Goal: Task Accomplishment & Management: Manage account settings

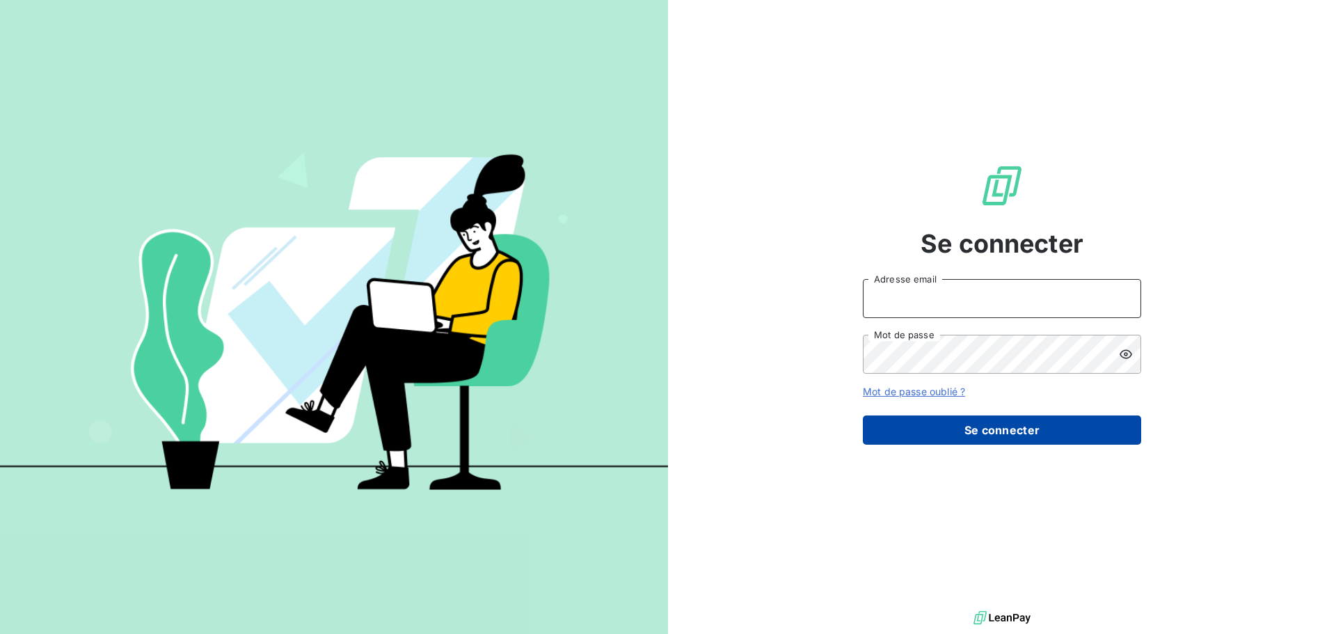
type input "[EMAIL_ADDRESS][DOMAIN_NAME]"
click at [950, 431] on button "Se connecter" at bounding box center [1002, 429] width 278 height 29
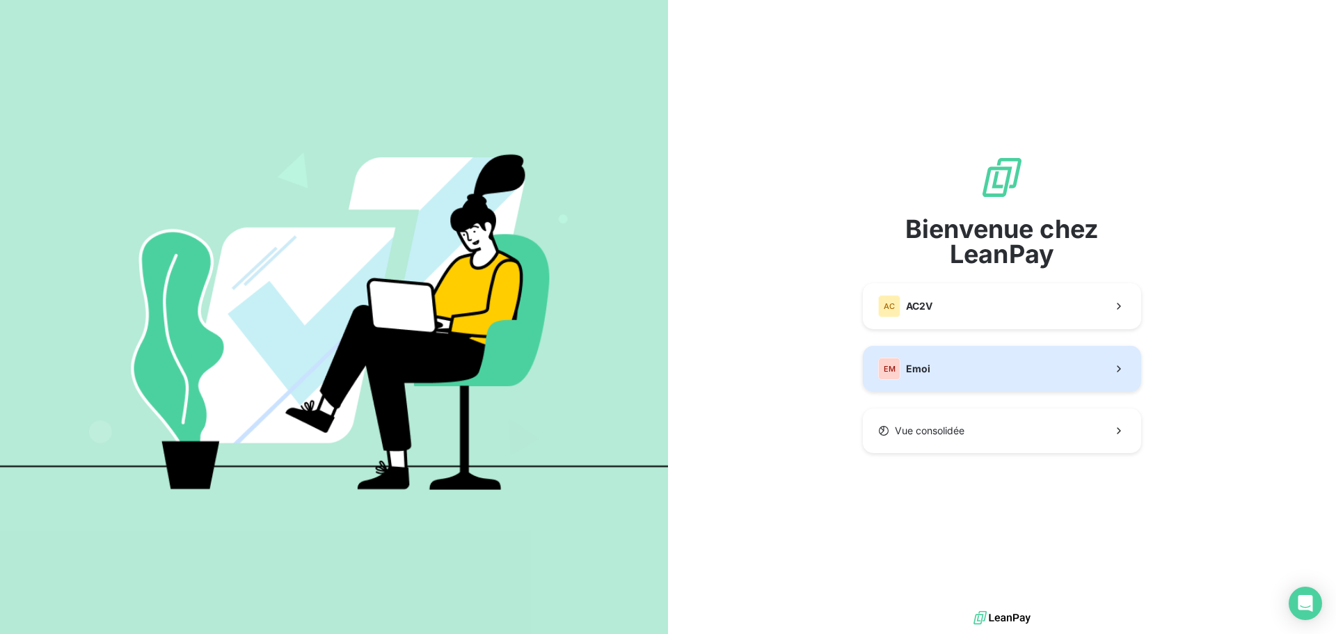
click at [902, 366] on div "EM Emoi" at bounding box center [904, 369] width 52 height 22
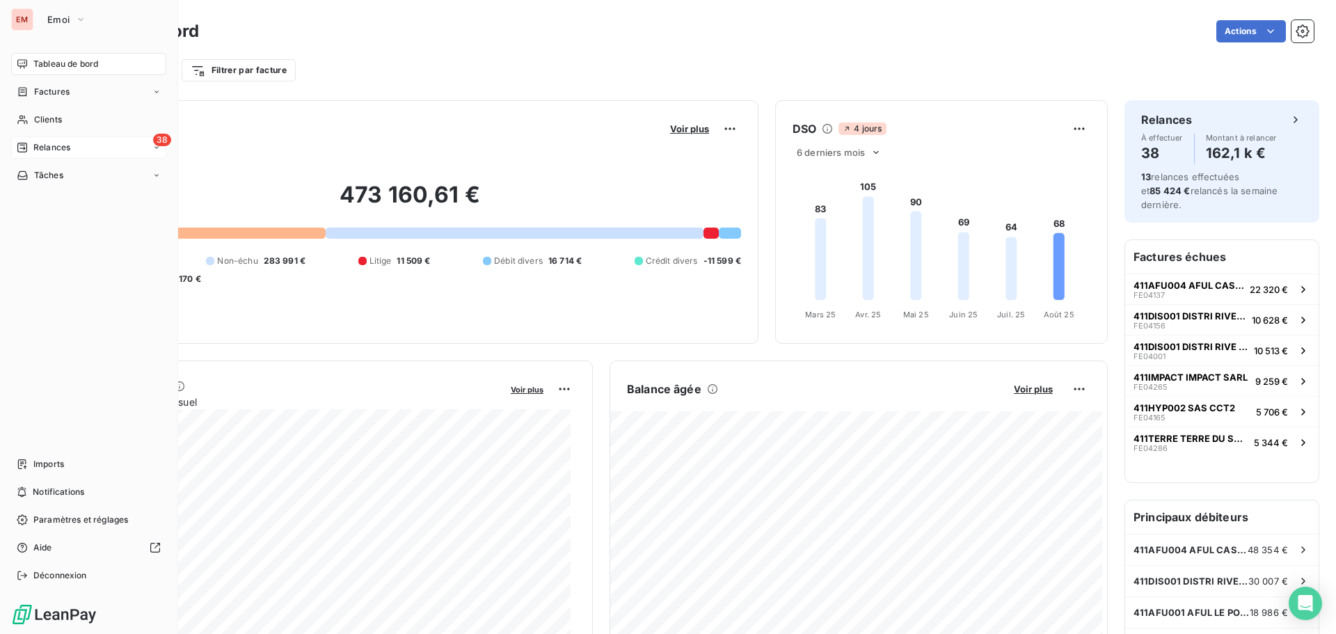
click at [86, 156] on div "38 Relances" at bounding box center [88, 147] width 155 height 22
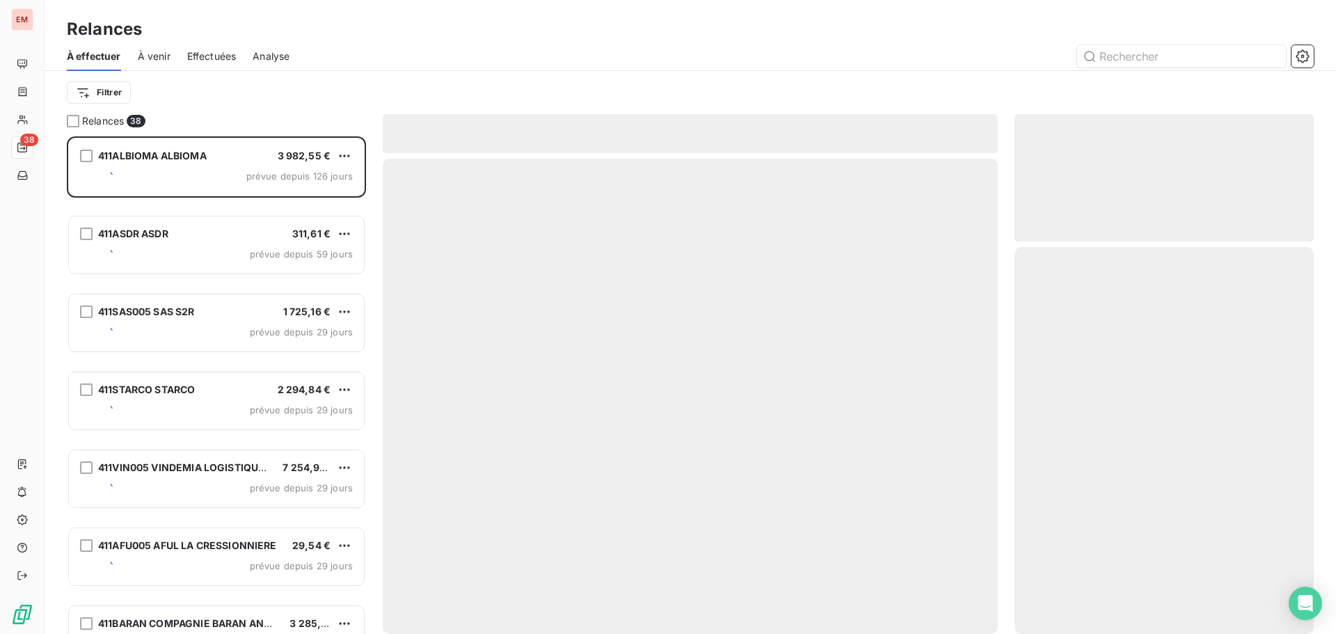
scroll to position [487, 289]
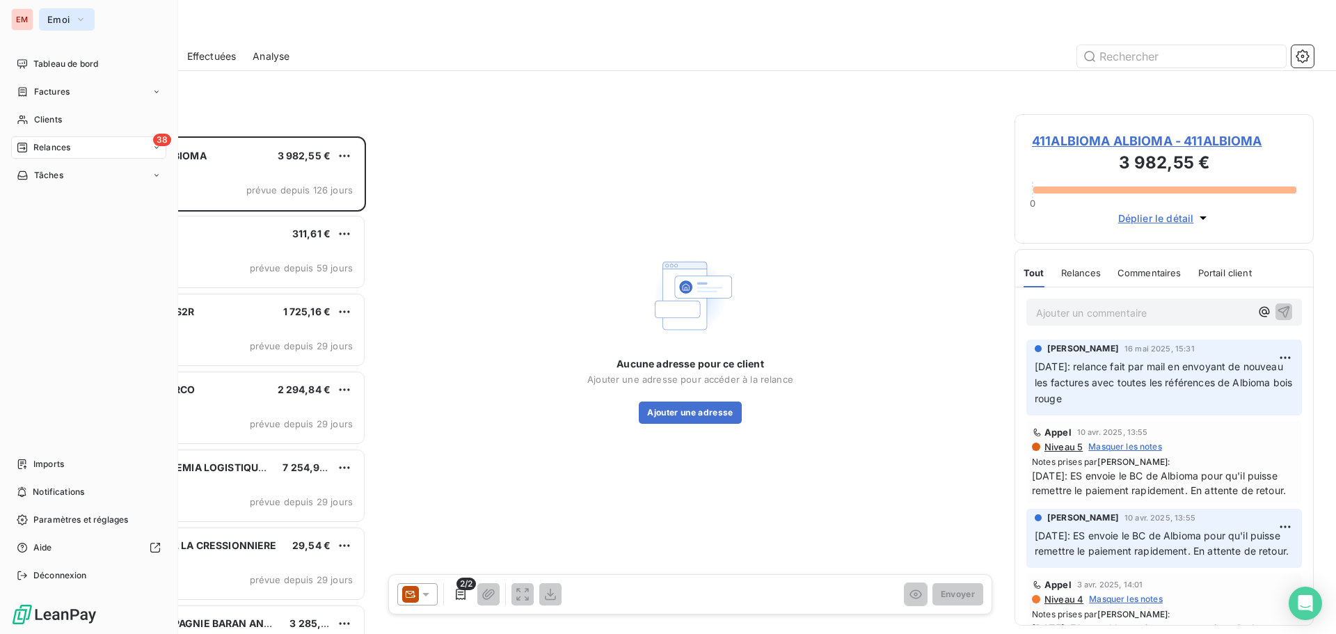
click at [68, 17] on span "Emoi" at bounding box center [58, 19] width 22 height 11
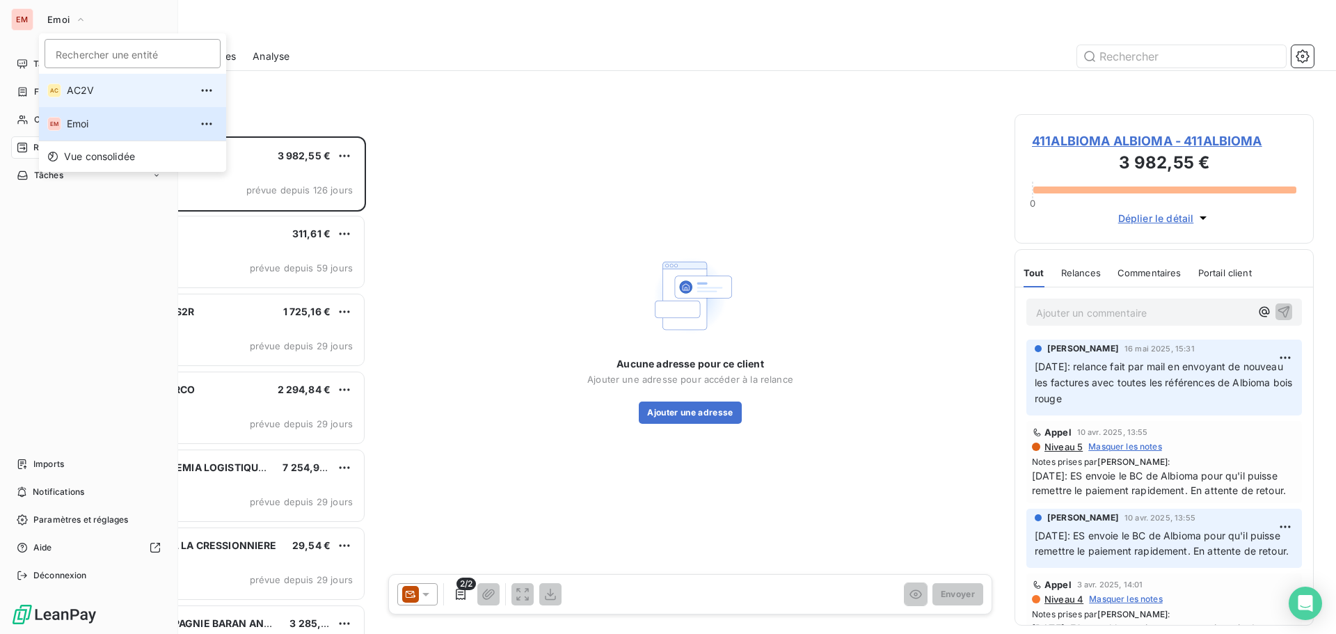
click at [52, 84] on div "AC" at bounding box center [54, 90] width 14 height 14
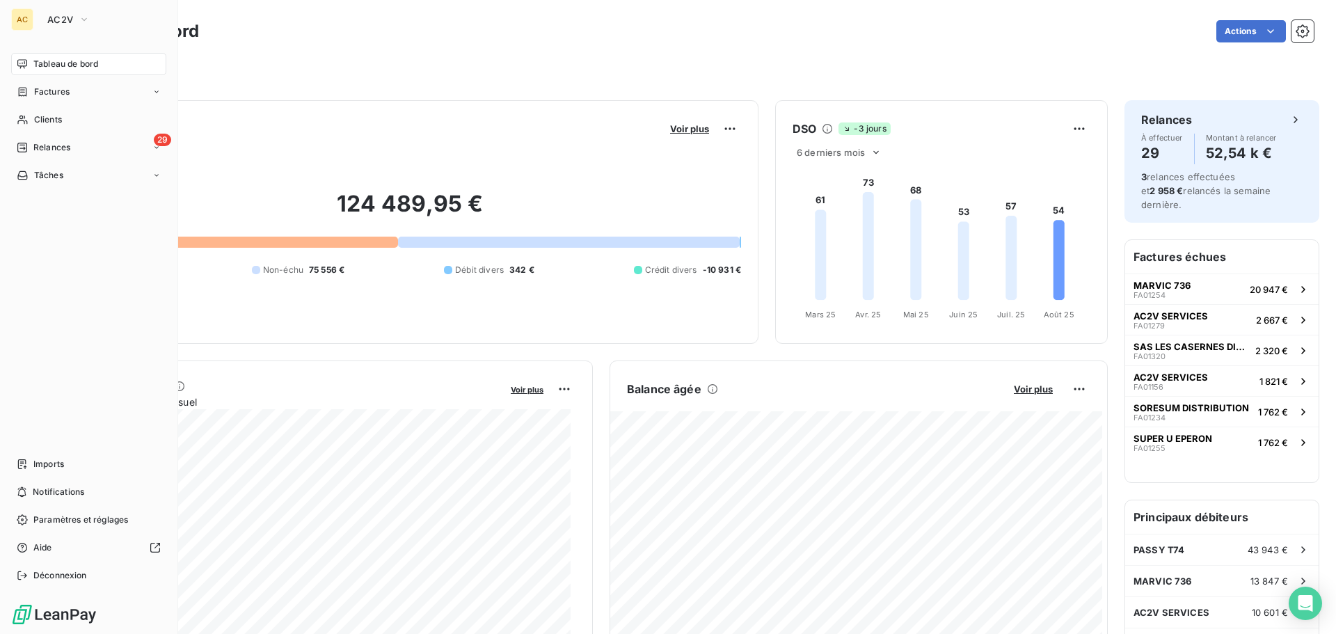
click at [33, 22] on div "AC AC2V" at bounding box center [88, 19] width 155 height 22
click at [41, 21] on button "AC2V" at bounding box center [68, 19] width 59 height 22
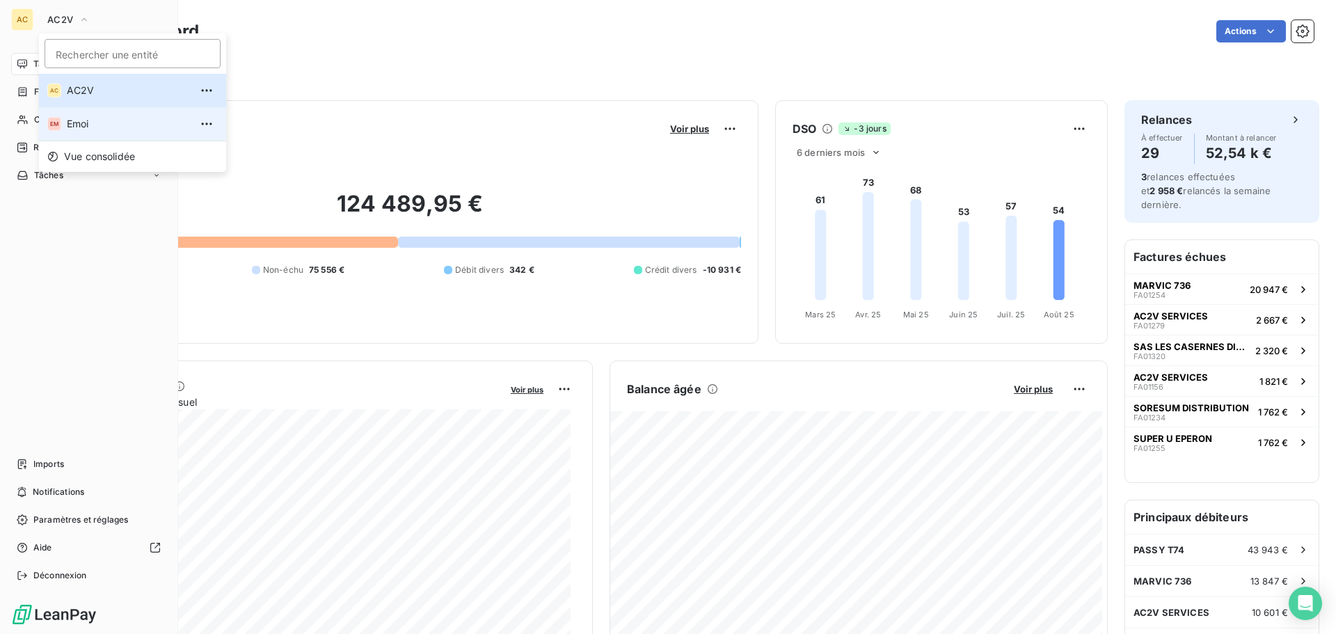
click at [68, 113] on li "EM Emoi" at bounding box center [132, 123] width 187 height 33
